Goal: Information Seeking & Learning: Find specific fact

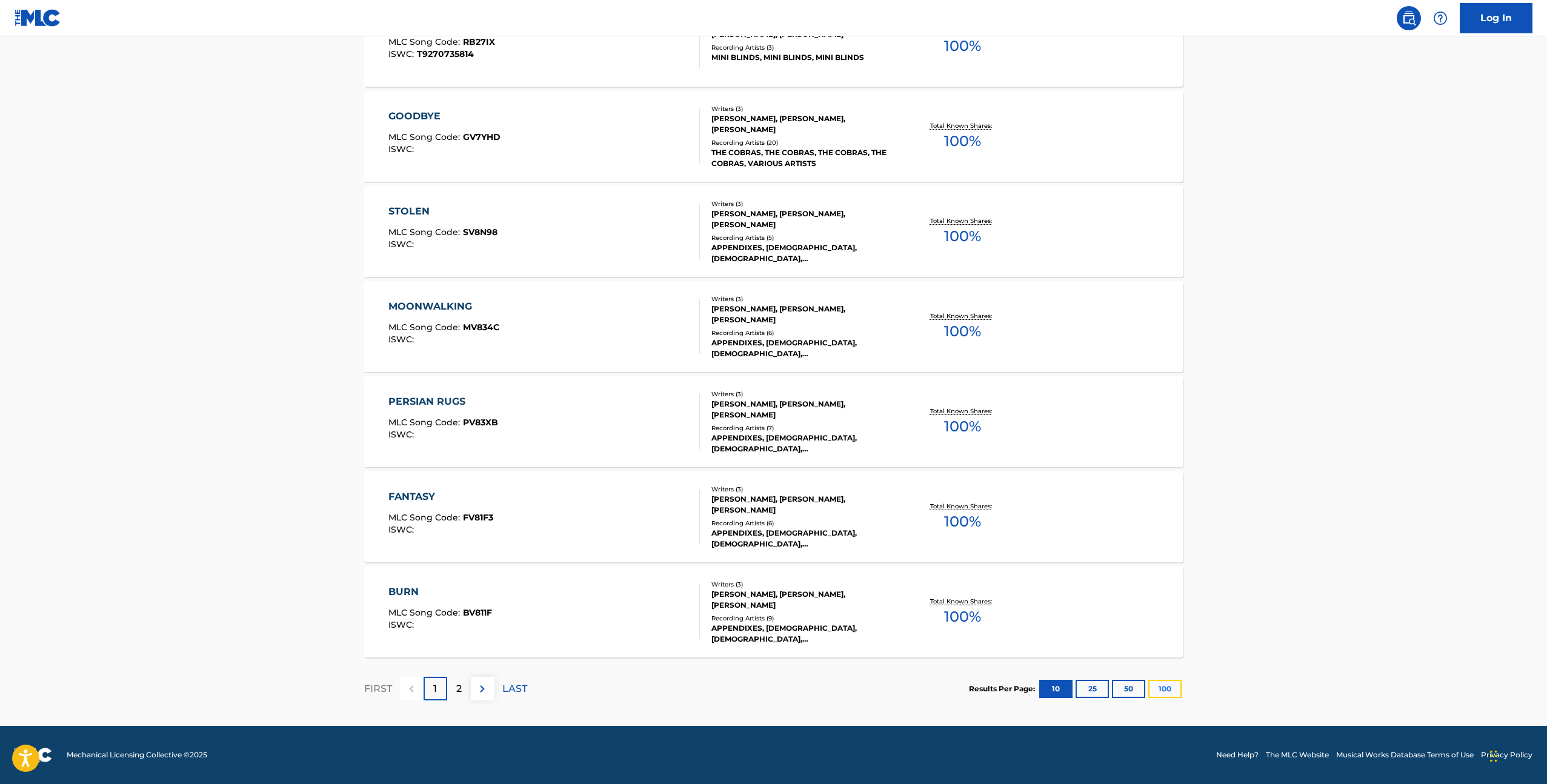
click at [1161, 689] on button "100" at bounding box center [1164, 689] width 33 height 18
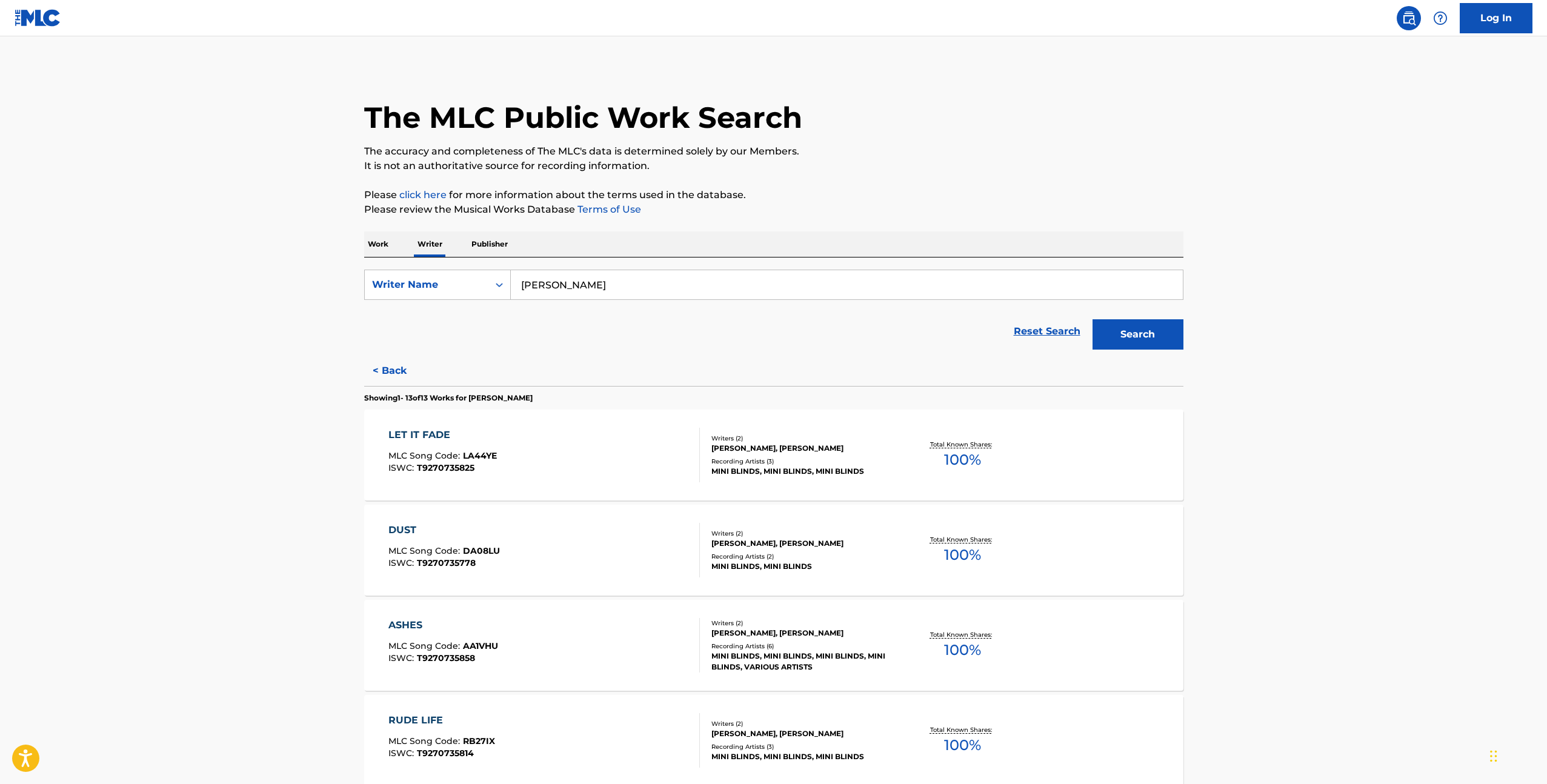
click at [434, 432] on div "LET IT FADE" at bounding box center [443, 434] width 108 height 14
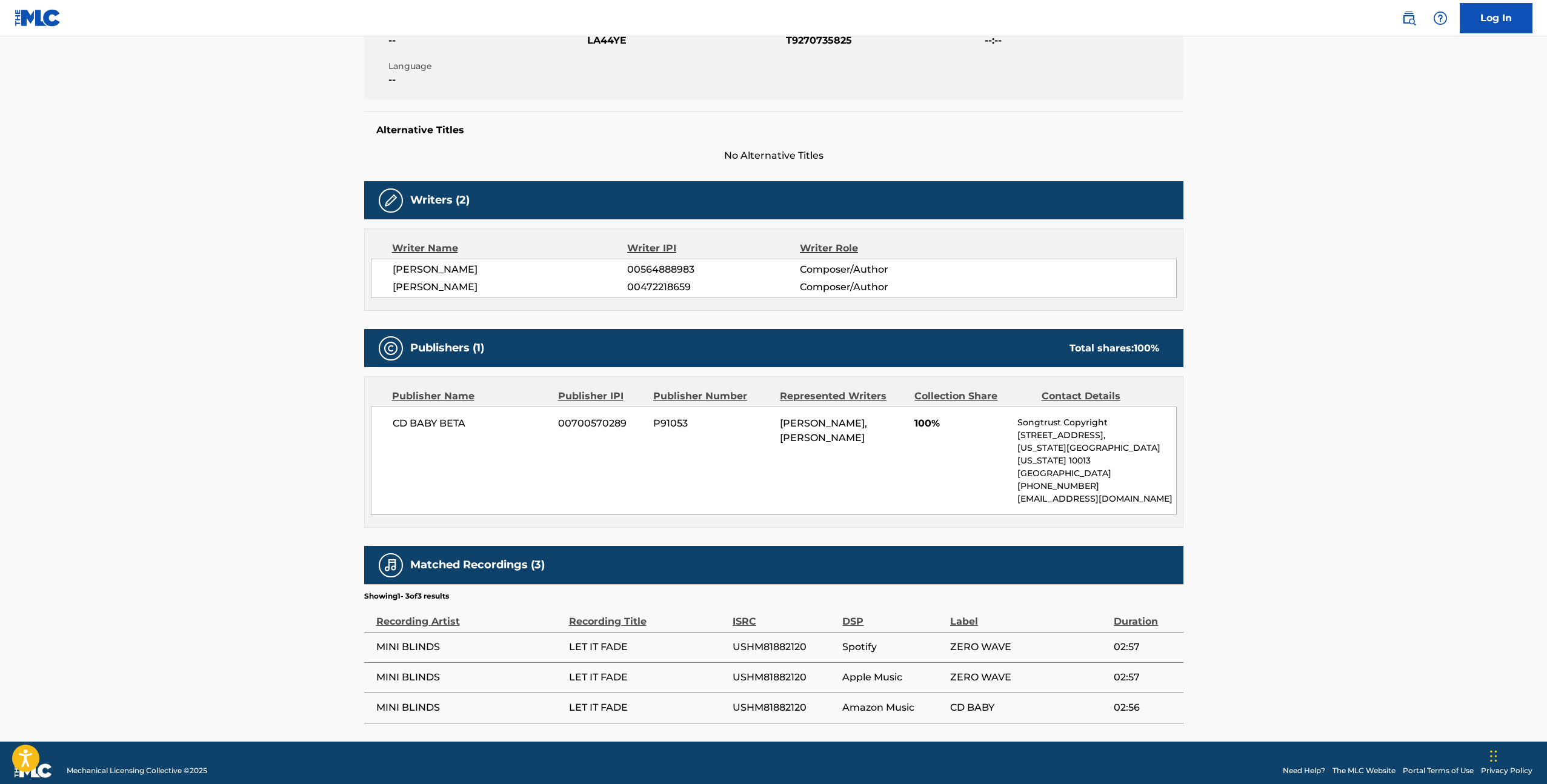
scroll to position [248, 0]
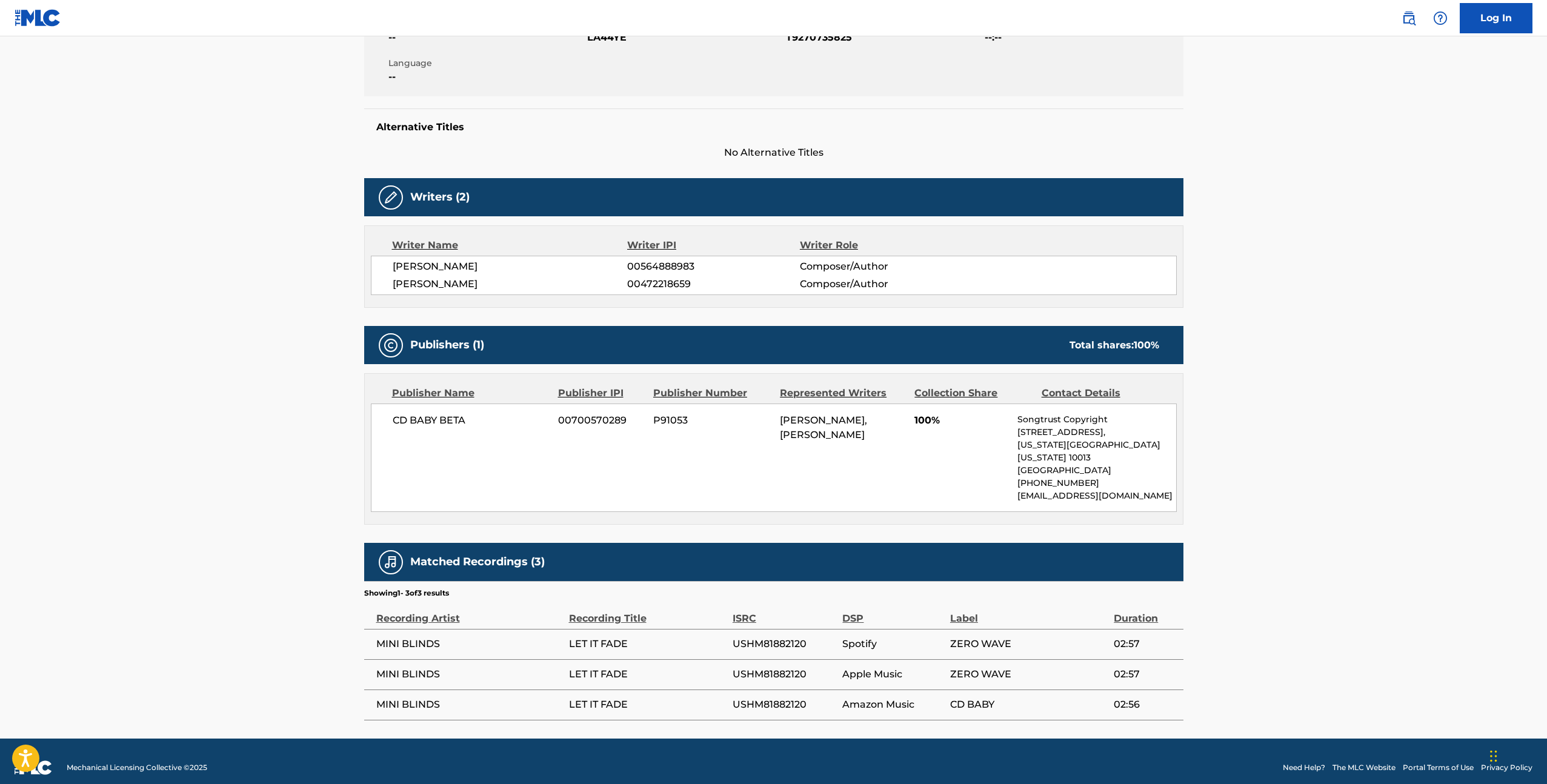
click at [623, 637] on span "LET IT FADE" at bounding box center [648, 643] width 158 height 14
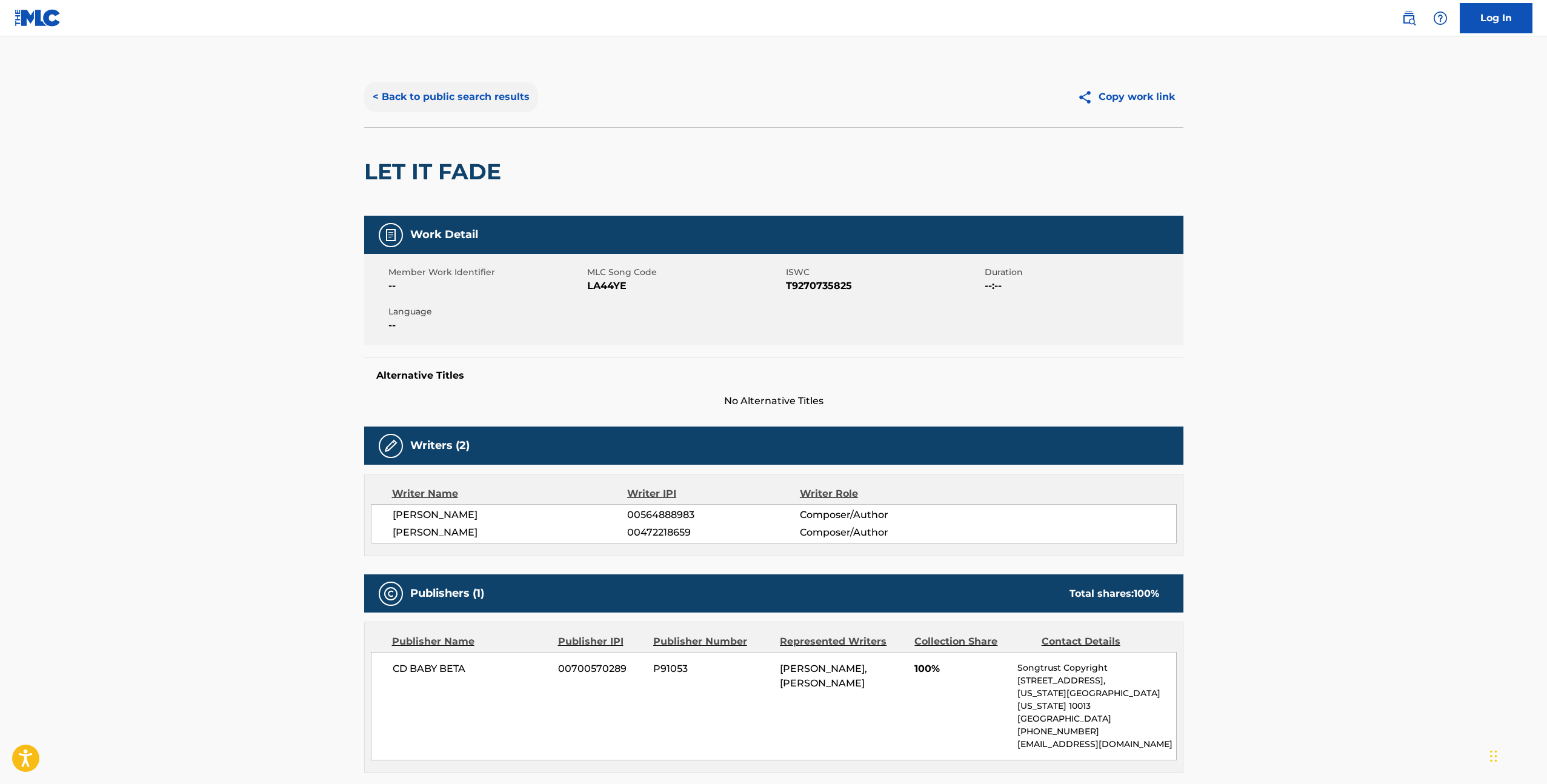
click at [498, 95] on button "< Back to public search results" at bounding box center [450, 97] width 174 height 30
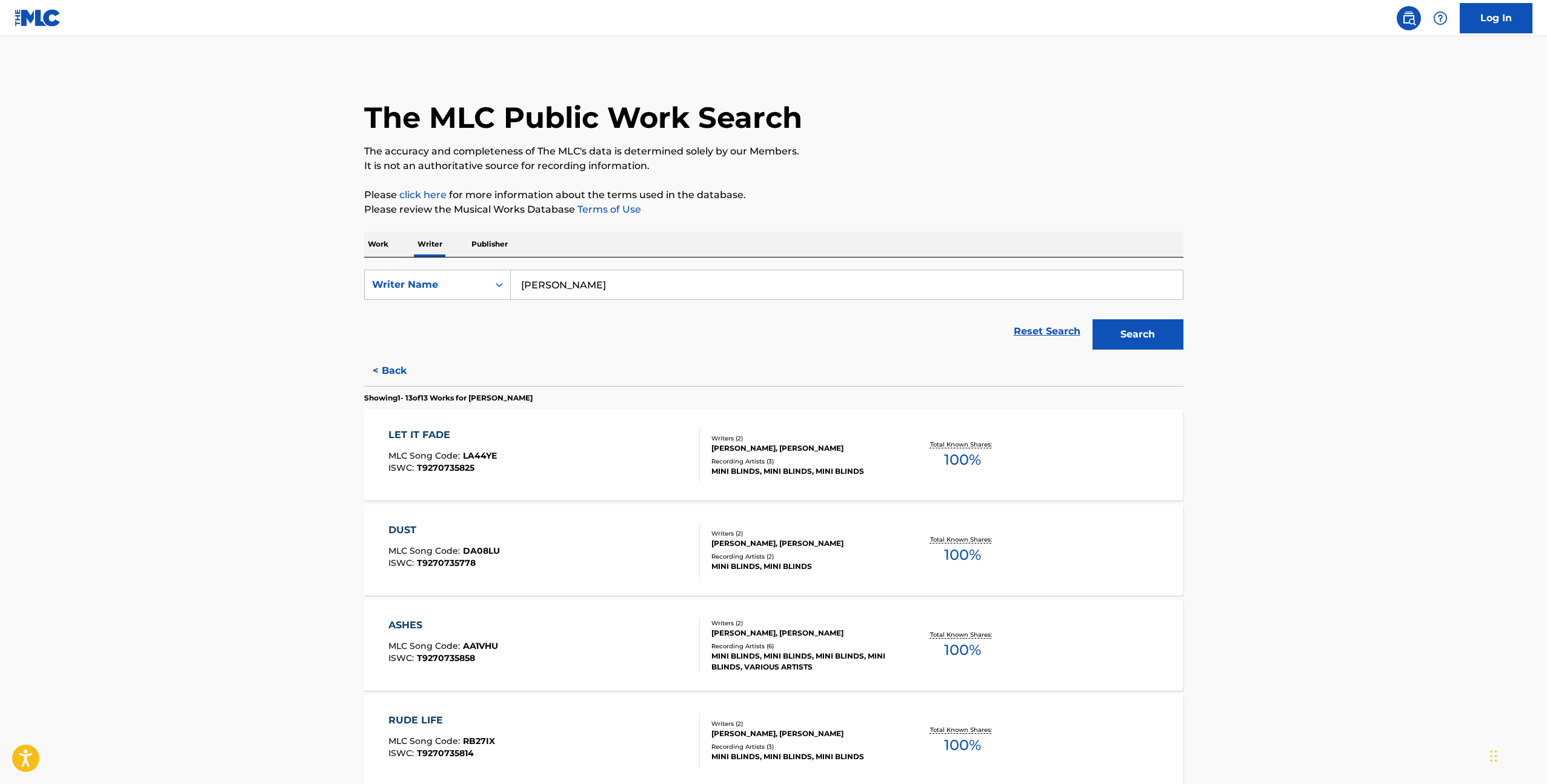
drag, startPoint x: 646, startPoint y: 289, endPoint x: 399, endPoint y: 250, distance: 250.1
type input "R"
type input "[PERSON_NAME]"
click at [1092, 319] on button "Search" at bounding box center [1137, 334] width 91 height 30
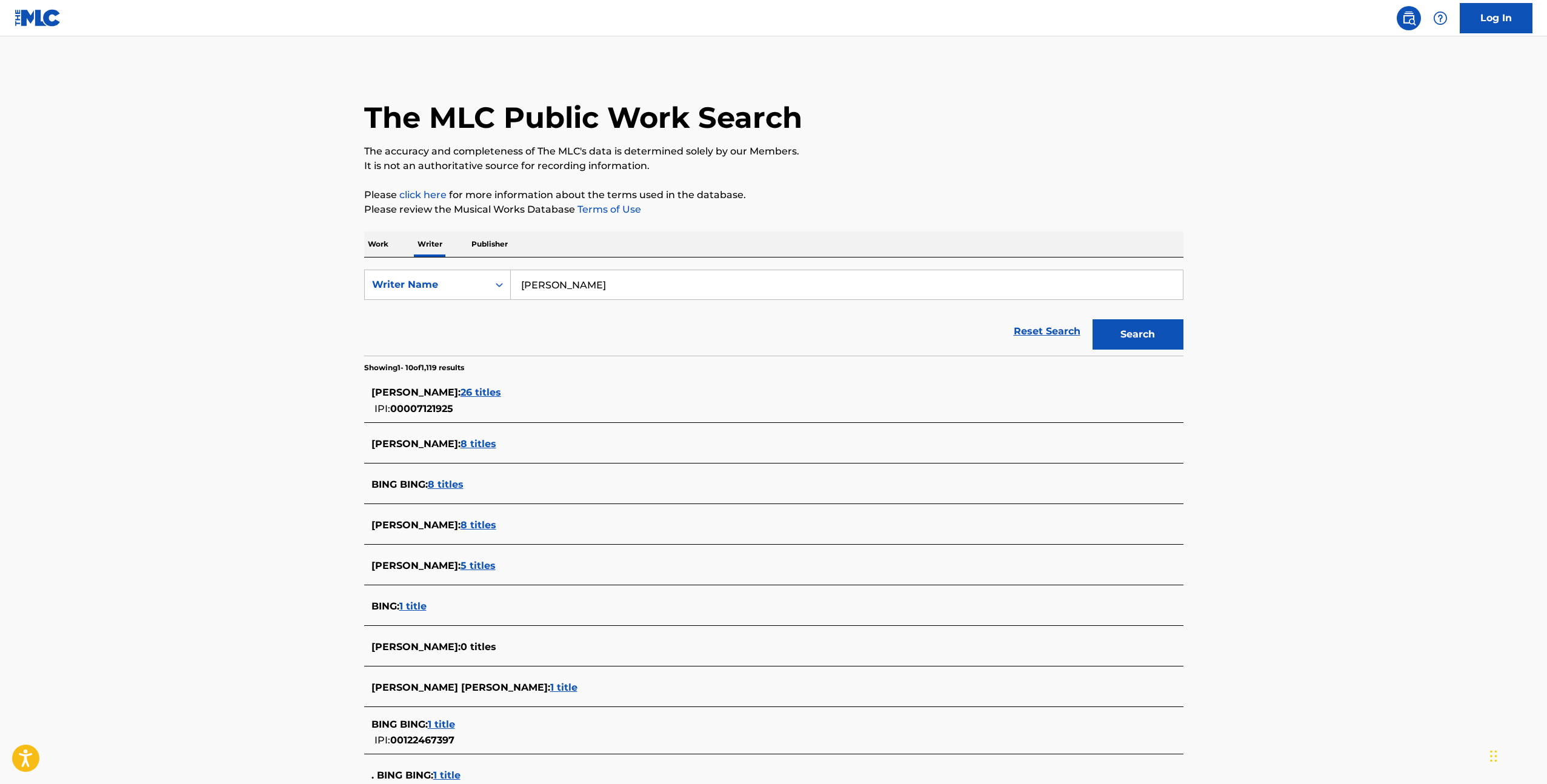
scroll to position [9, 0]
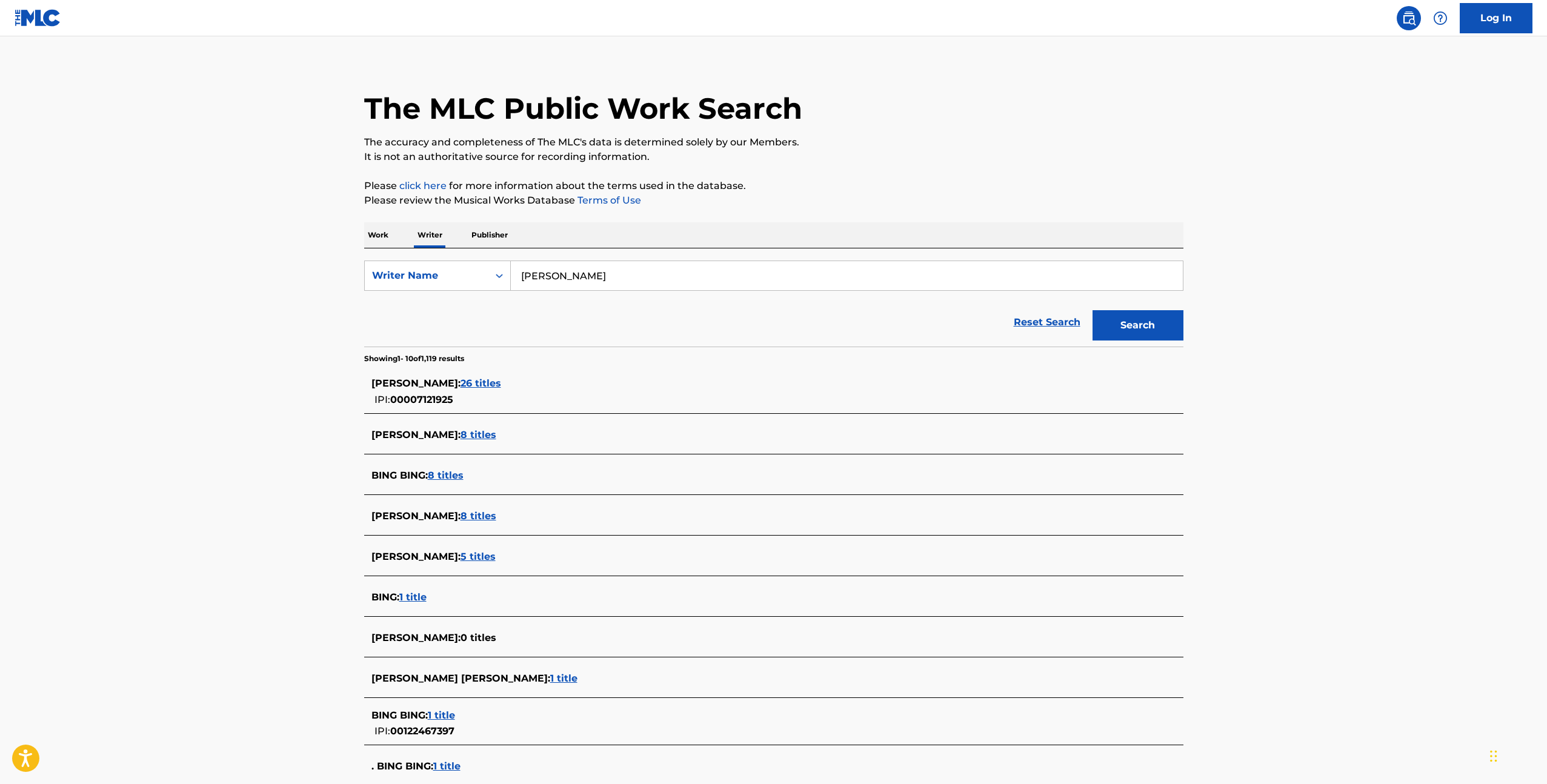
click at [461, 382] on span "26 titles" at bounding box center [481, 383] width 41 height 11
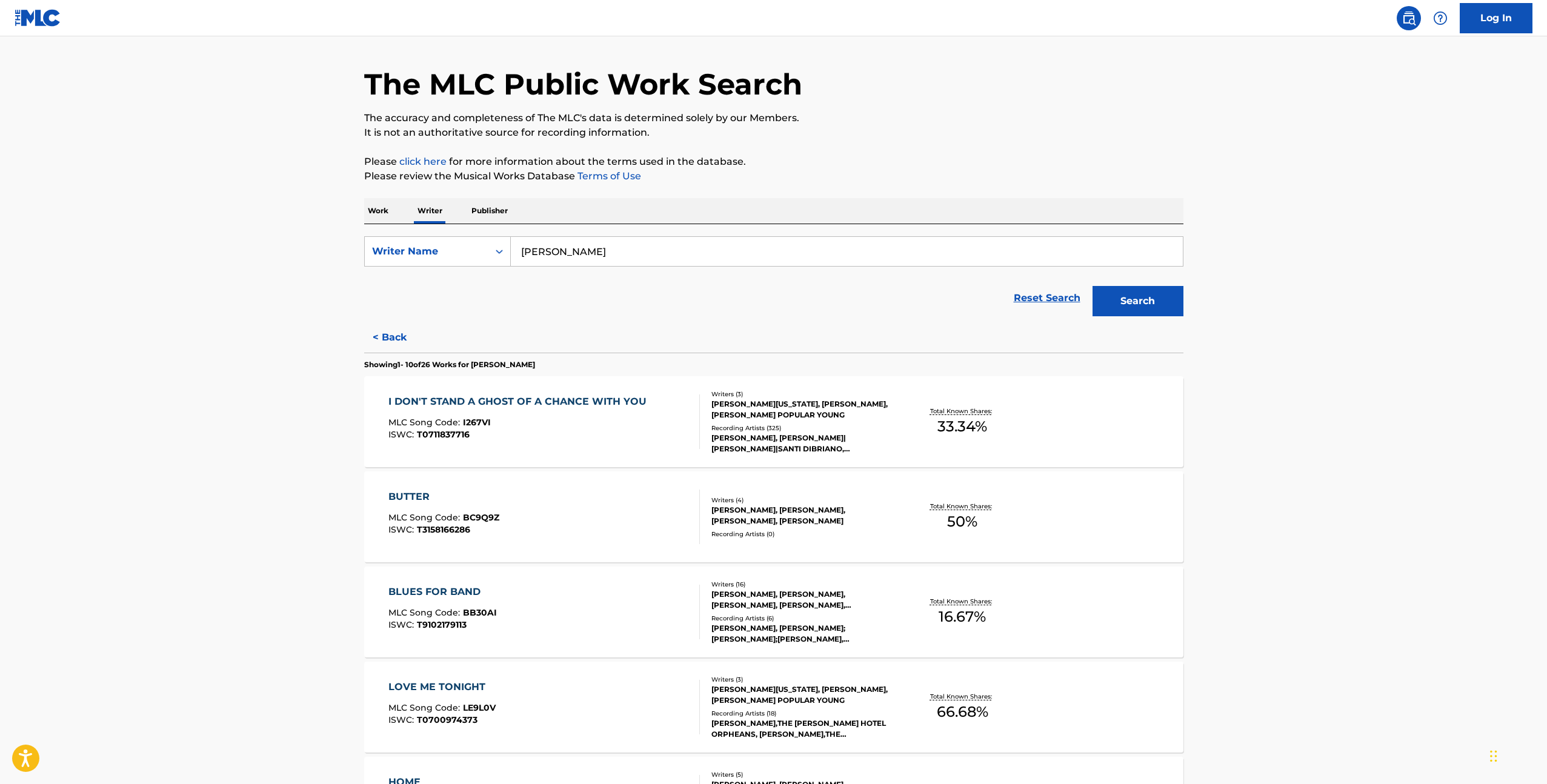
scroll to position [35, 0]
click at [648, 403] on div "I DON'T STAND A GHOST OF A CHANCE WITH YOU" at bounding box center [520, 400] width 264 height 14
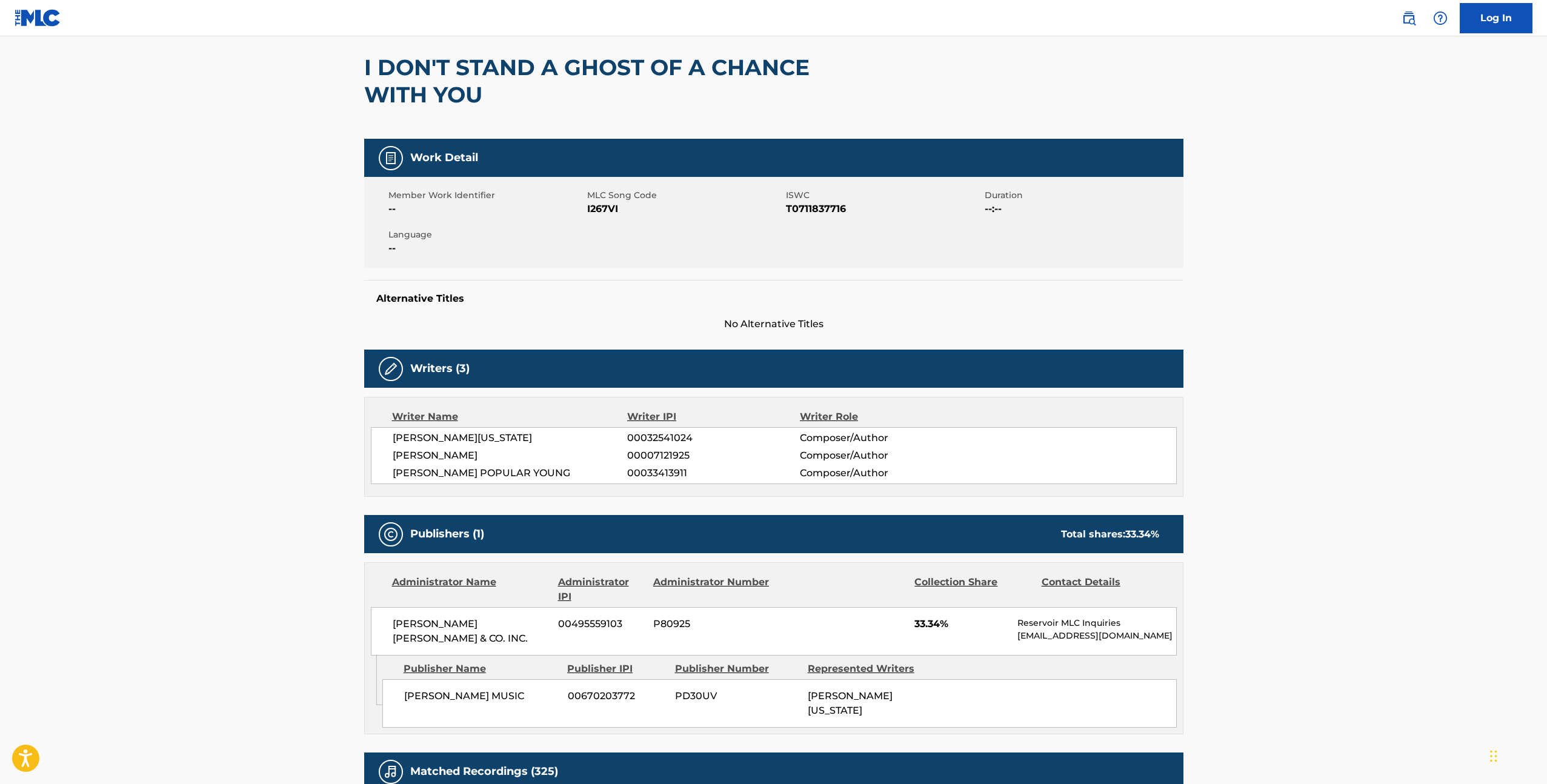
scroll to position [102, 0]
